Goal: Task Accomplishment & Management: Manage account settings

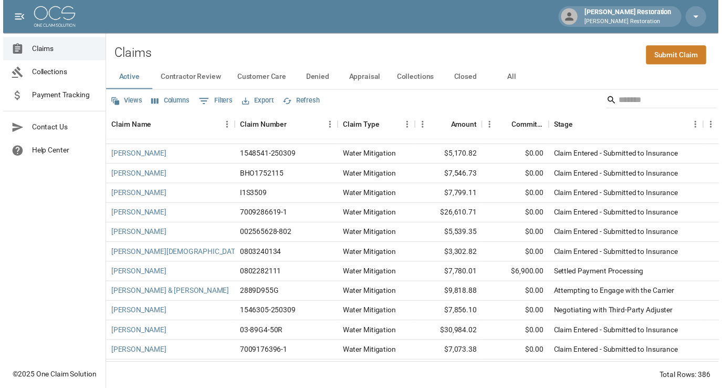
scroll to position [945, 0]
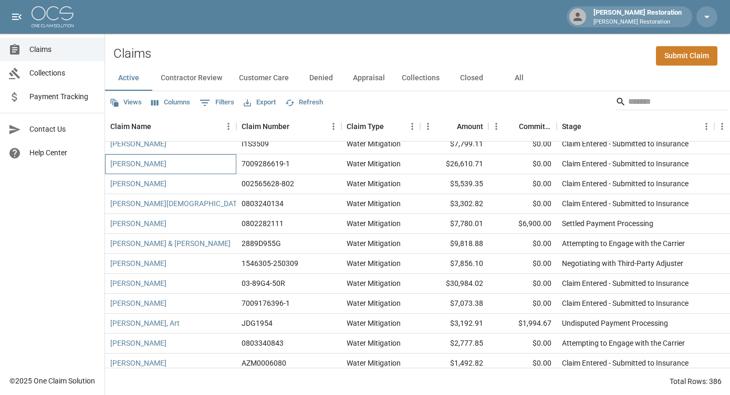
click at [179, 166] on div "[PERSON_NAME]" at bounding box center [170, 164] width 131 height 20
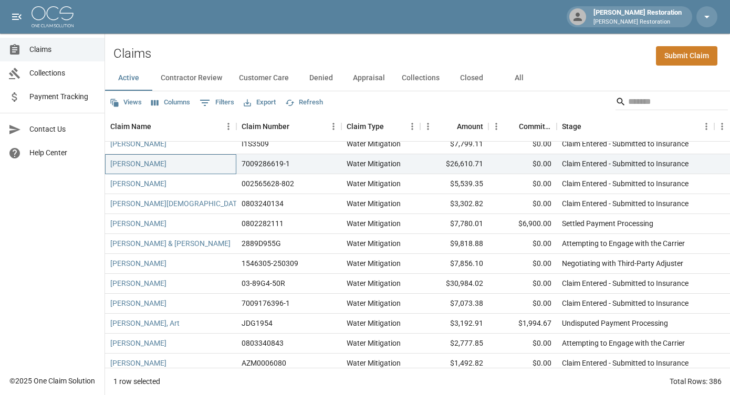
click at [185, 164] on div "[PERSON_NAME]" at bounding box center [170, 164] width 131 height 20
click at [195, 164] on div "[PERSON_NAME]" at bounding box center [170, 164] width 131 height 20
click at [153, 164] on link "[PERSON_NAME]" at bounding box center [138, 164] width 56 height 11
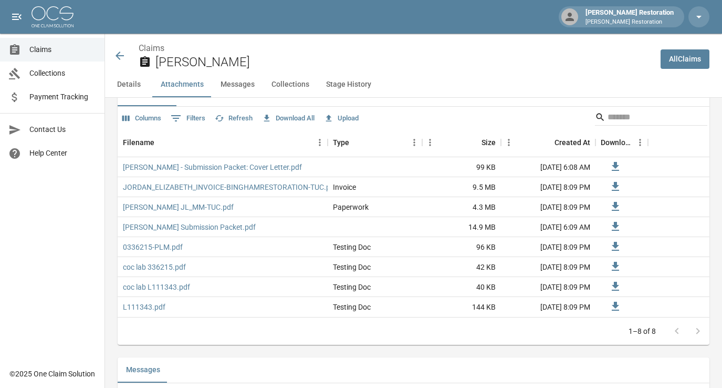
scroll to position [653, 0]
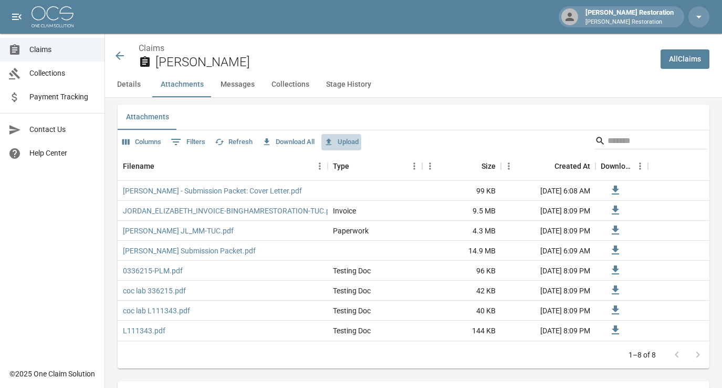
click at [348, 134] on button "Upload" at bounding box center [341, 142] width 40 height 16
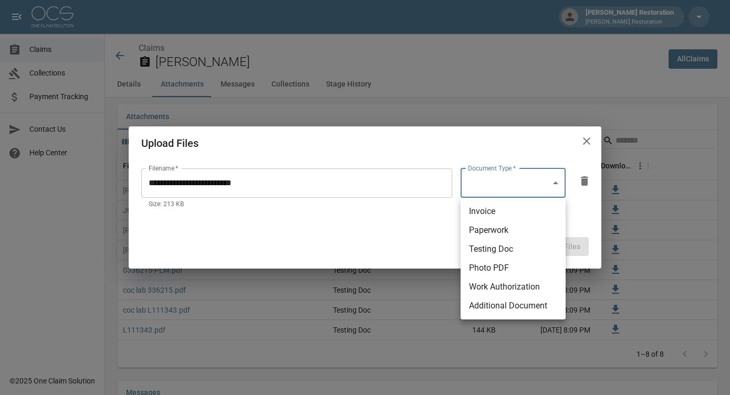
click at [481, 188] on body "[PERSON_NAME] Restoration [PERSON_NAME] Restoration Claims Collections Payment …" at bounding box center [365, 197] width 730 height 1701
click at [507, 286] on li "Work Authorization" at bounding box center [513, 287] width 105 height 19
type input "**********"
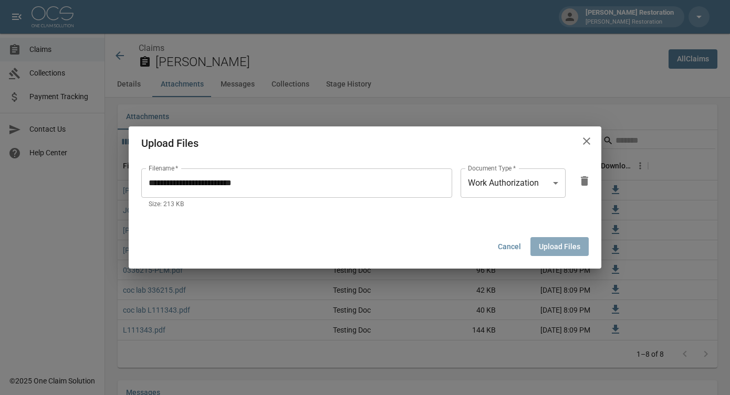
click at [561, 250] on button "Upload Files" at bounding box center [559, 246] width 58 height 19
